Goal: Navigation & Orientation: Find specific page/section

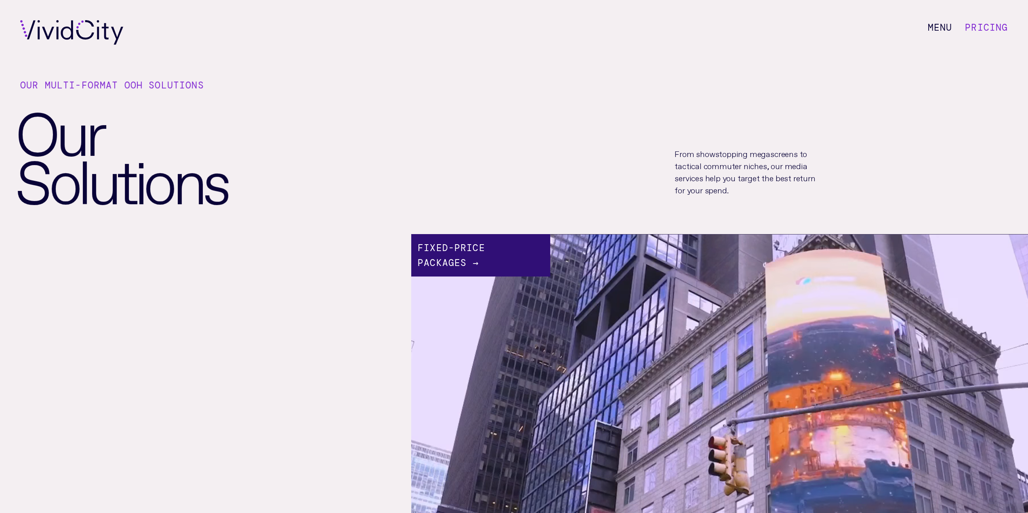
click at [497, 251] on div "Fixed-price Packages →" at bounding box center [480, 255] width 139 height 42
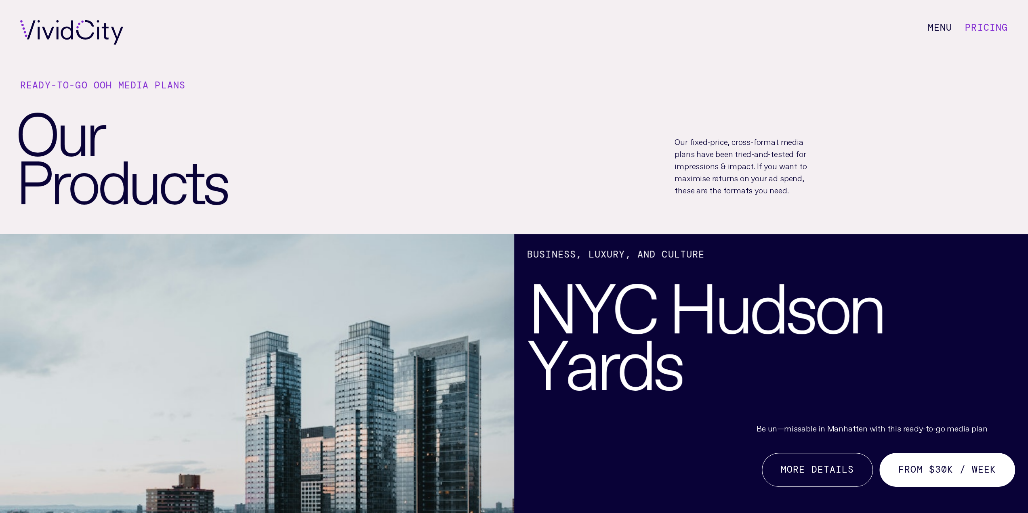
click at [977, 28] on link "Pricing" at bounding box center [986, 27] width 43 height 12
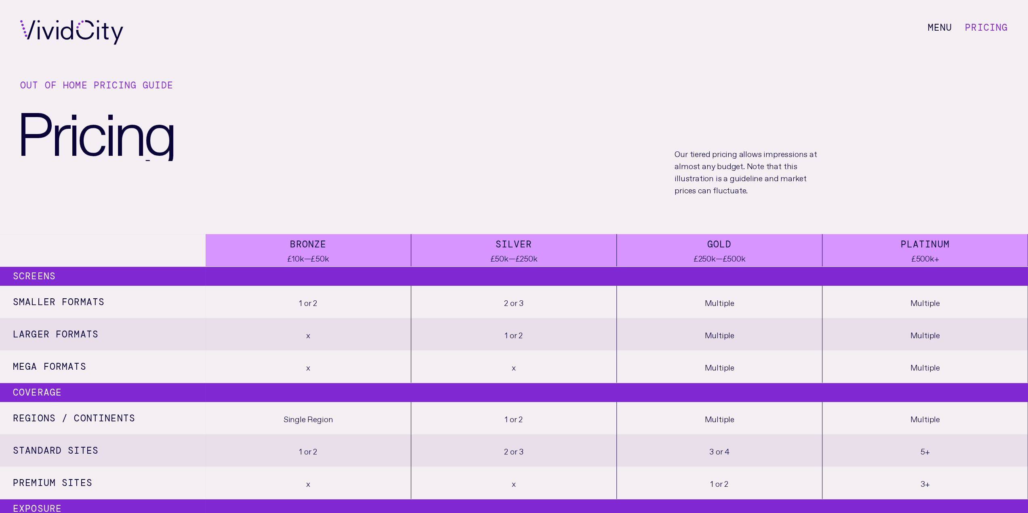
click at [936, 33] on li "M e n u" at bounding box center [939, 32] width 25 height 25
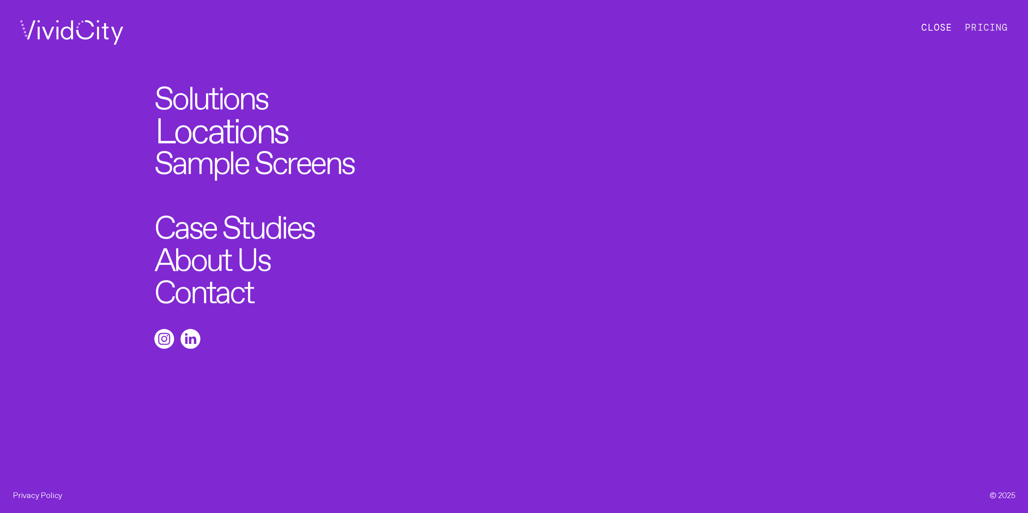
click at [250, 128] on link "Locations" at bounding box center [221, 126] width 133 height 36
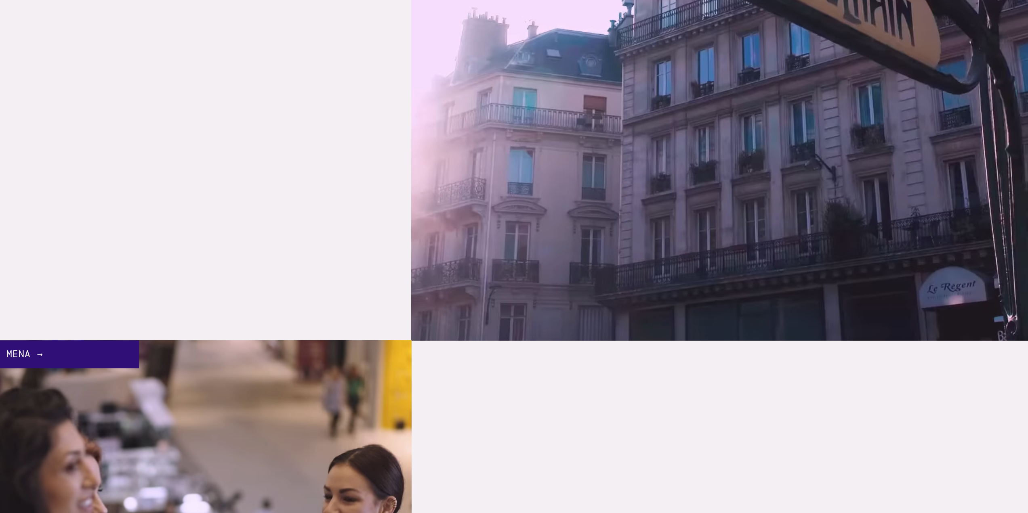
click at [631, 134] on link "Europe →" at bounding box center [719, 32] width 617 height 617
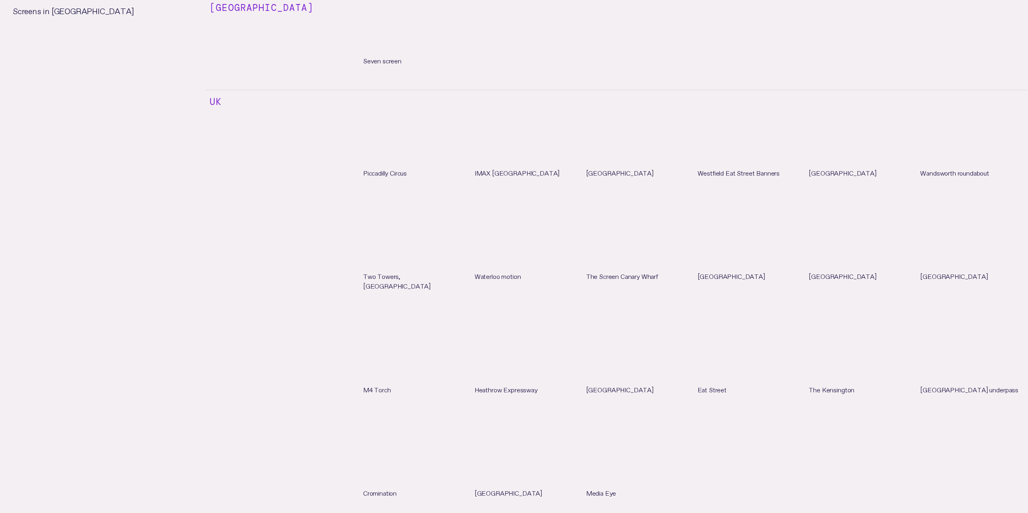
scroll to position [1898, 0]
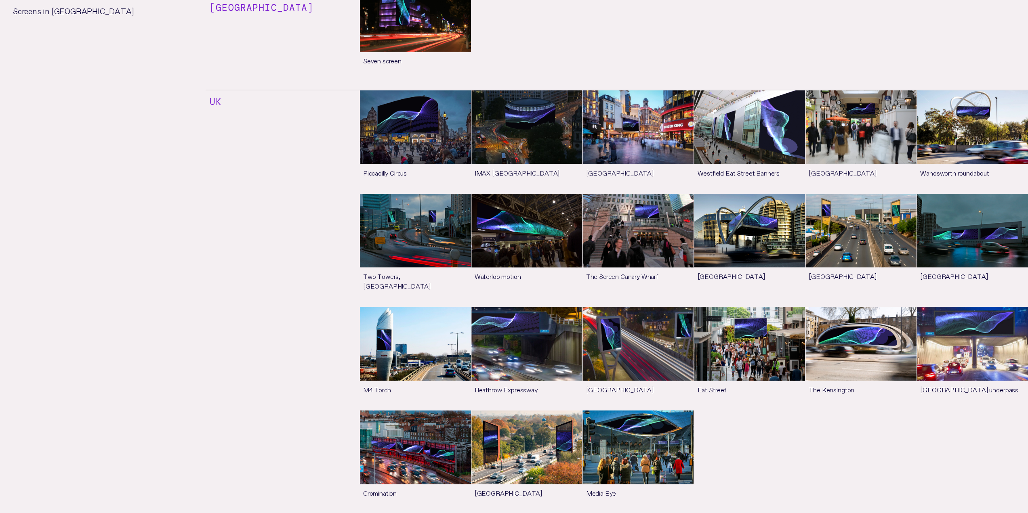
click at [546, 109] on link "See more" at bounding box center [526, 141] width 111 height 103
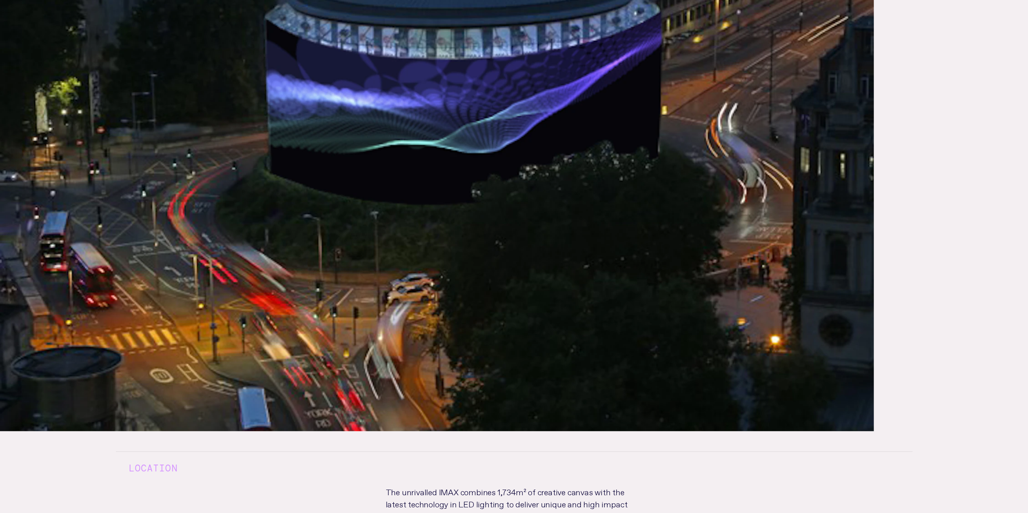
scroll to position [404, 0]
